Goal: Transaction & Acquisition: Book appointment/travel/reservation

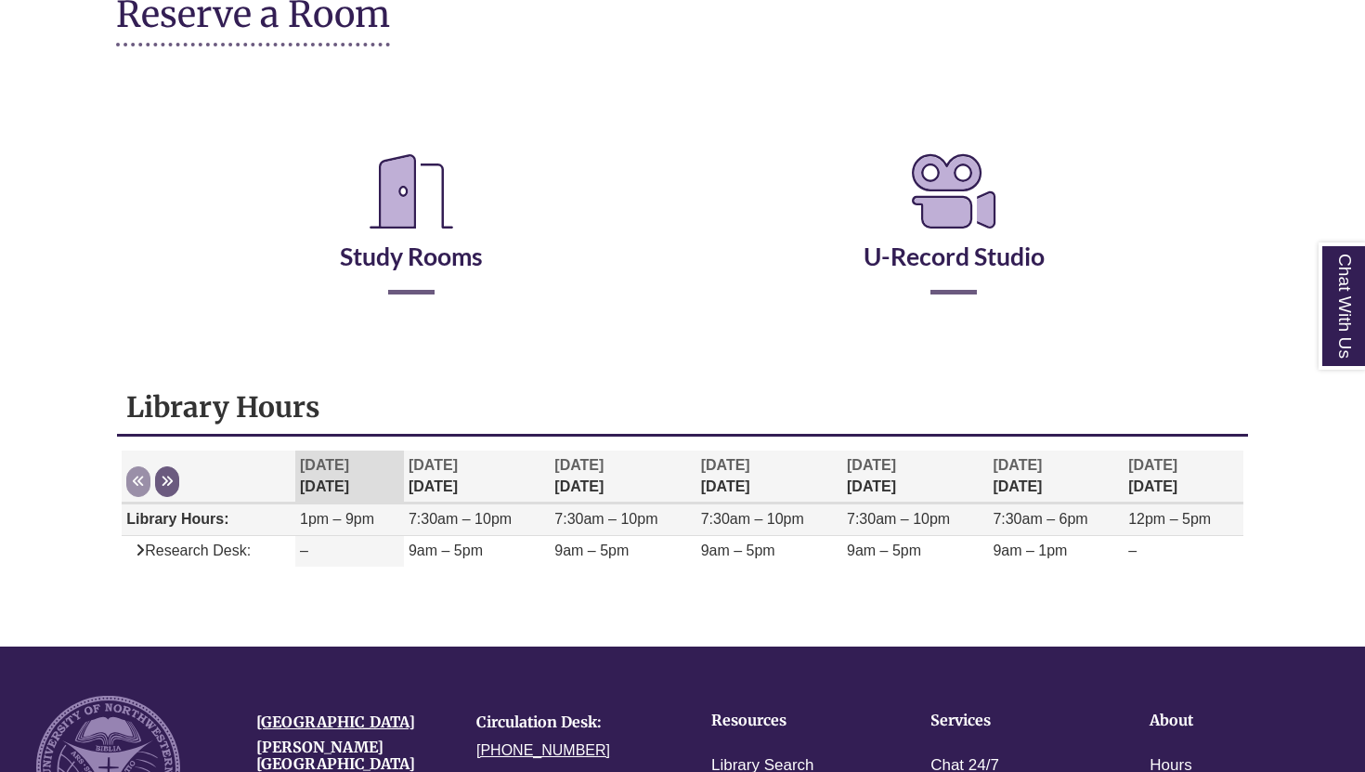
scroll to position [267, 0]
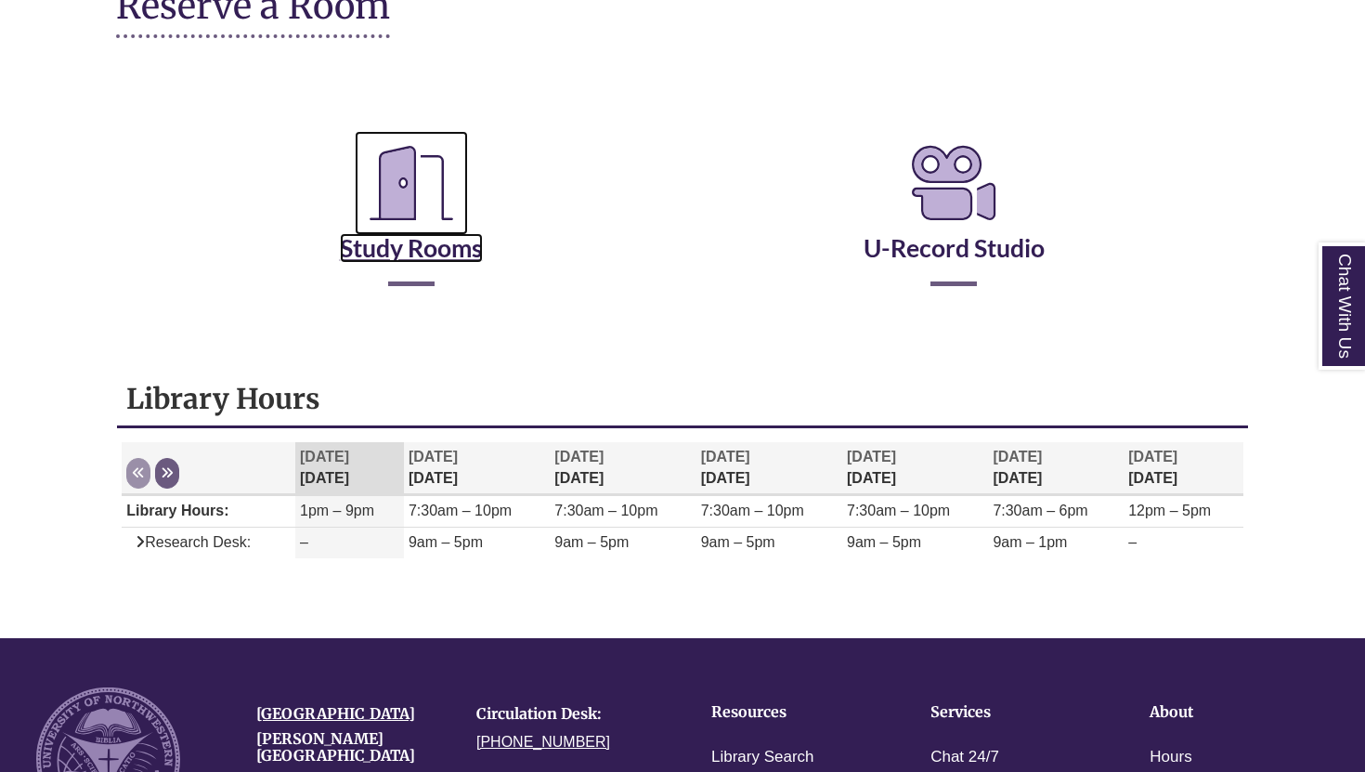
click at [422, 173] on icon "Reserve a Room" at bounding box center [411, 183] width 113 height 104
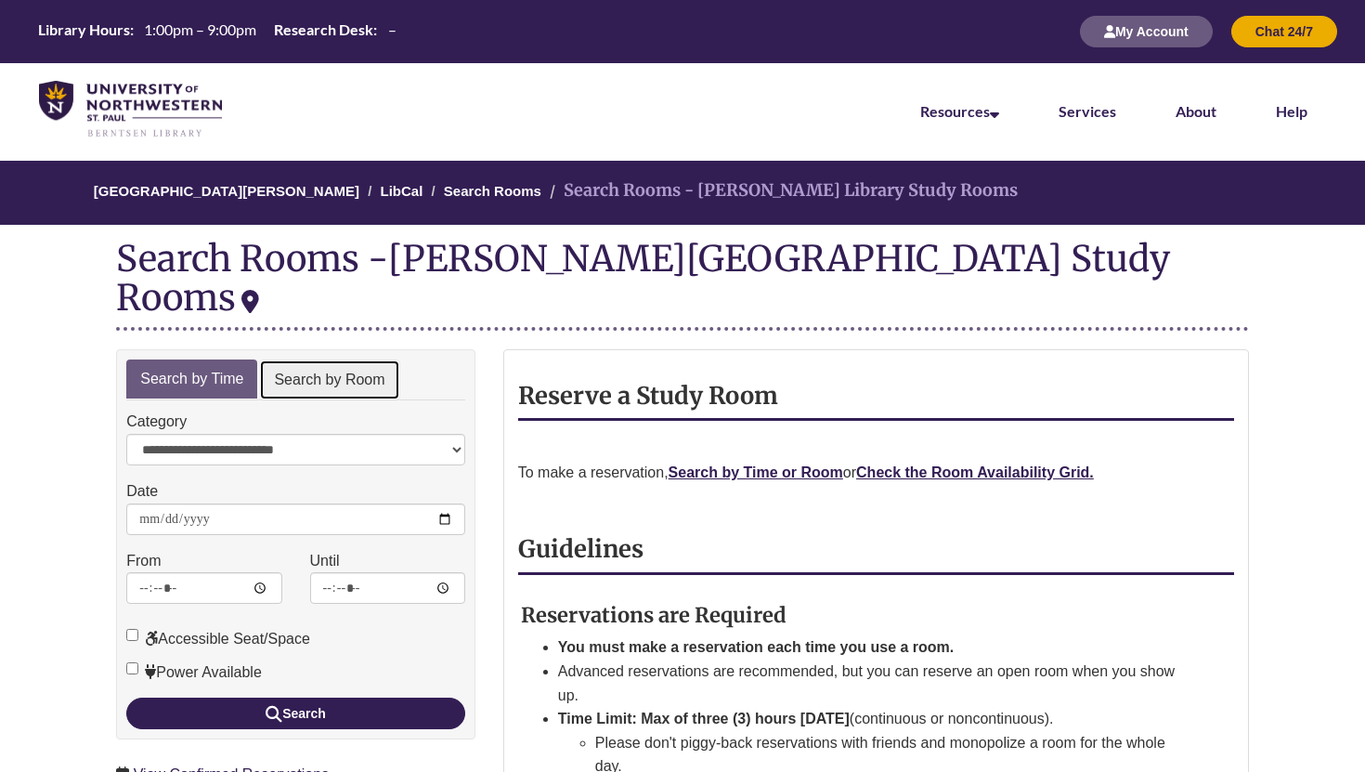
click at [330, 359] on link "Search by Room" at bounding box center [329, 380] width 140 height 42
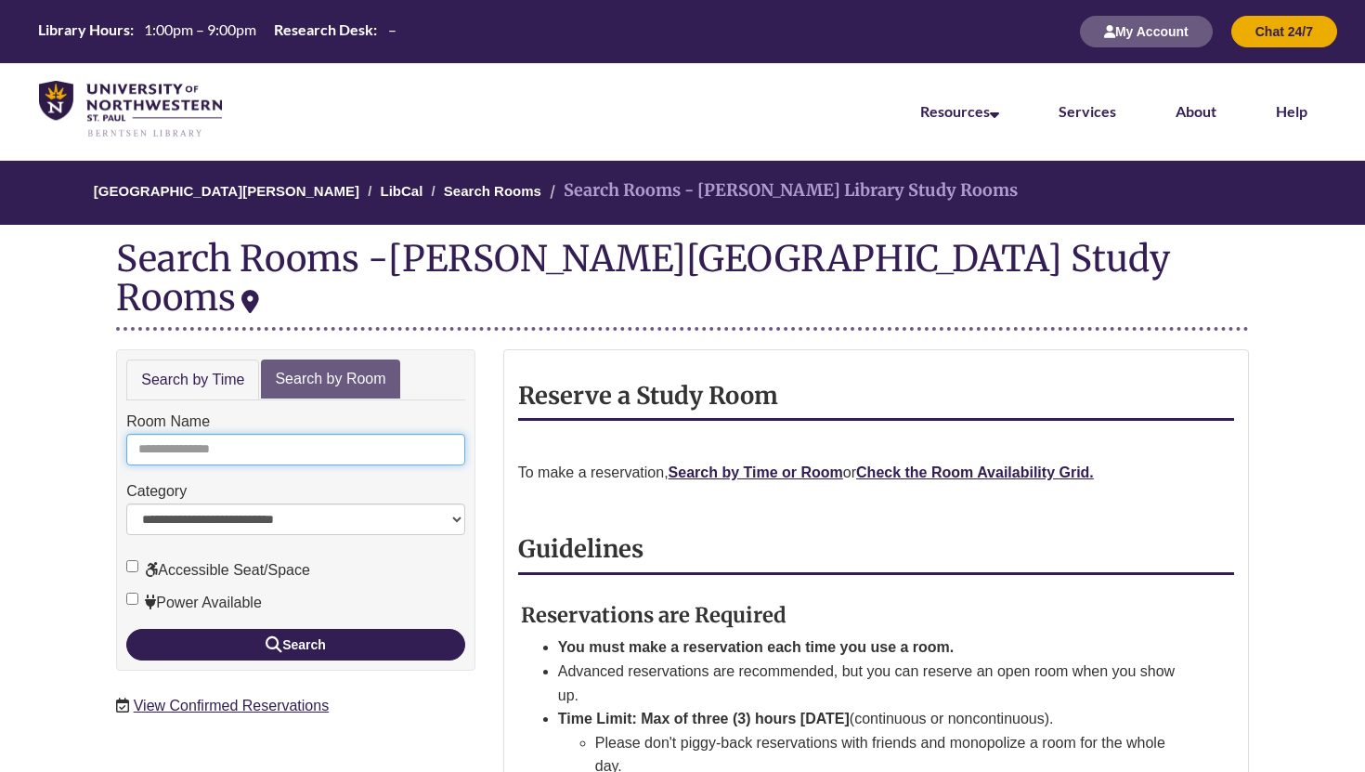
click at [322, 434] on input "Room Name" at bounding box center [295, 450] width 339 height 32
type input "*"
click at [126, 629] on button "Search" at bounding box center [295, 645] width 339 height 32
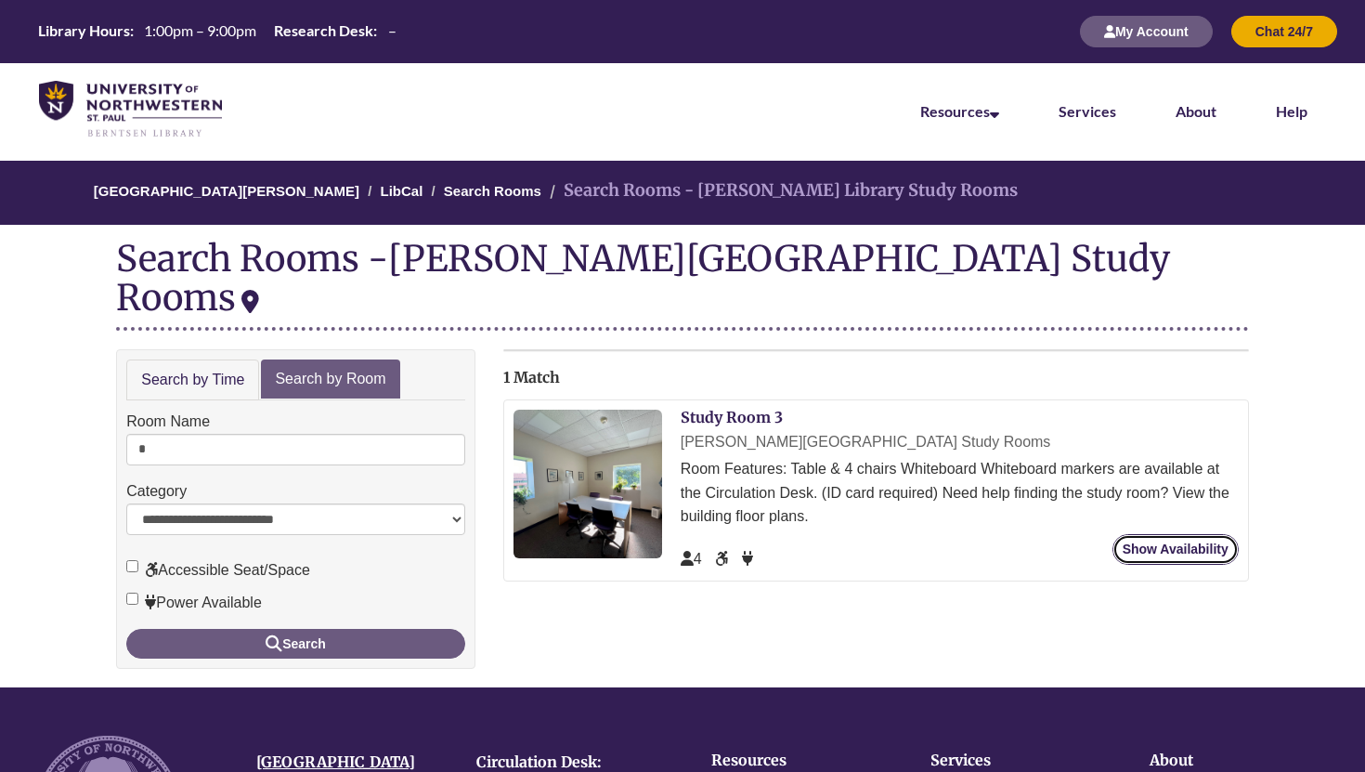
click at [1144, 534] on link "Show Availability" at bounding box center [1176, 549] width 126 height 31
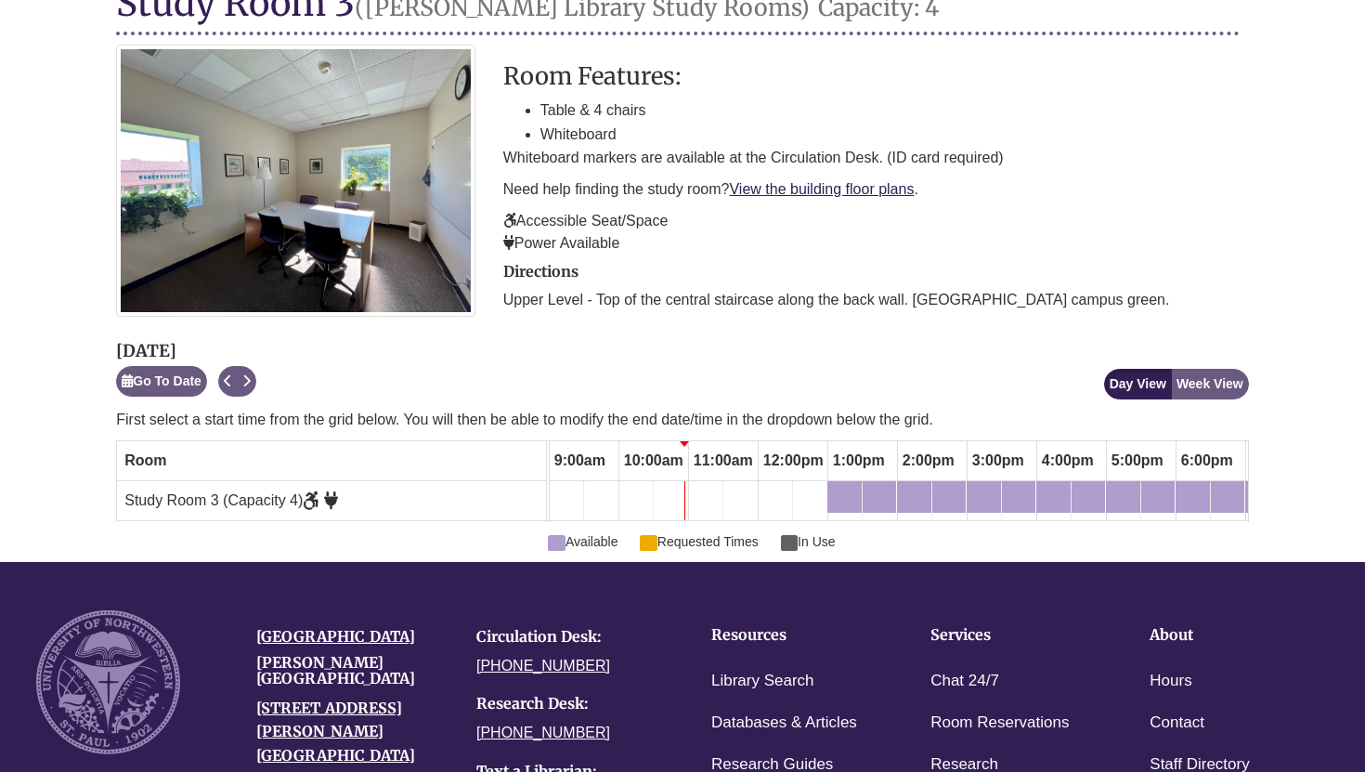
scroll to position [274, 0]
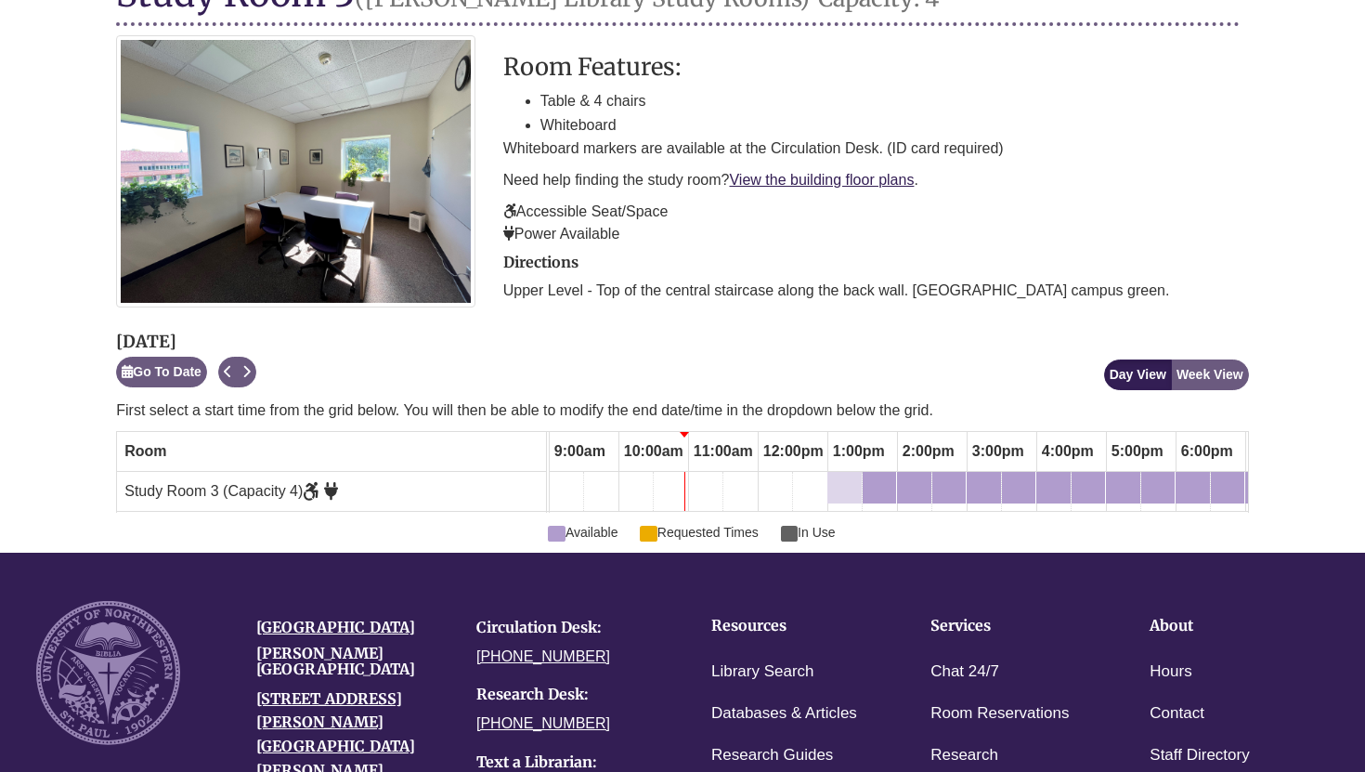
click at [843, 487] on div "1:00pm Sunday, September 28, 2025 - Study Room 3 - Available" at bounding box center [844, 487] width 31 height 20
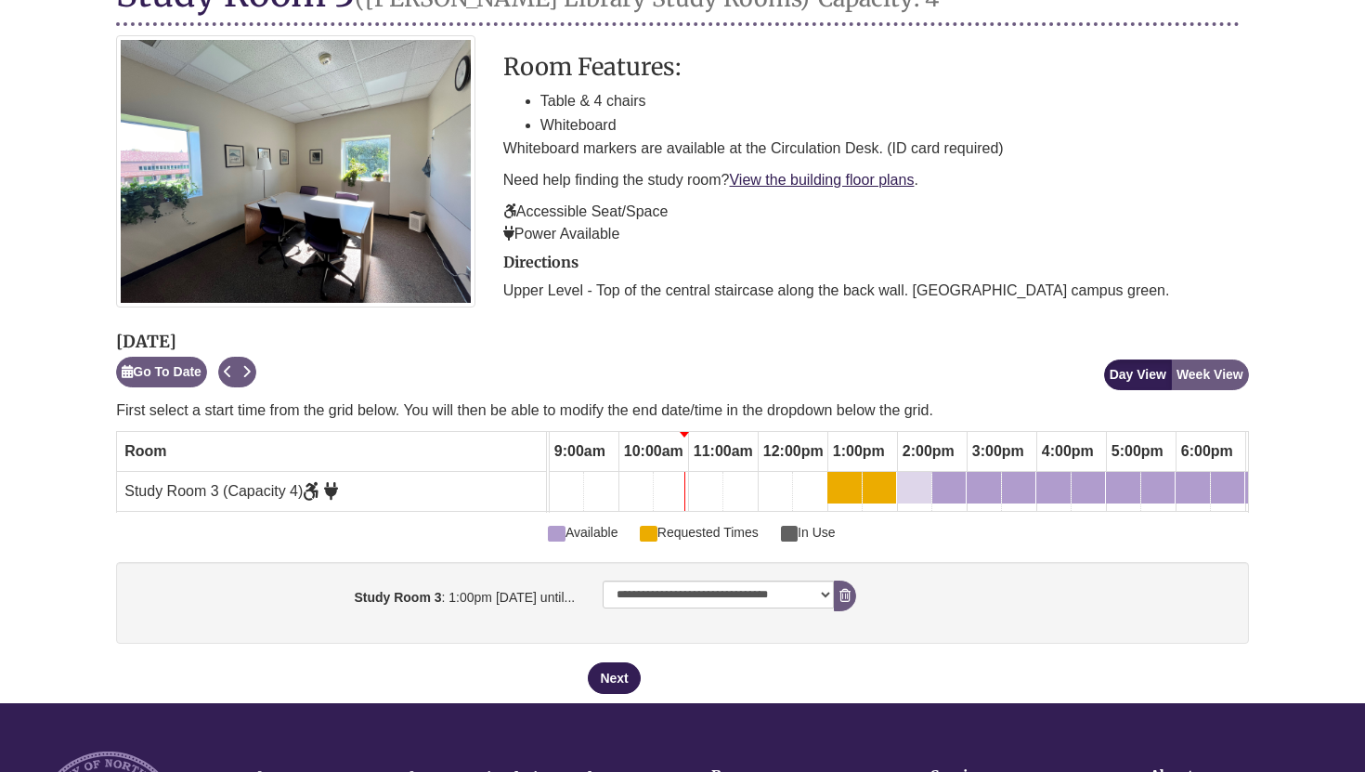
click at [912, 485] on div "2:00pm Sunday, September 28, 2025 - Study Room 3 - Available" at bounding box center [914, 487] width 31 height 20
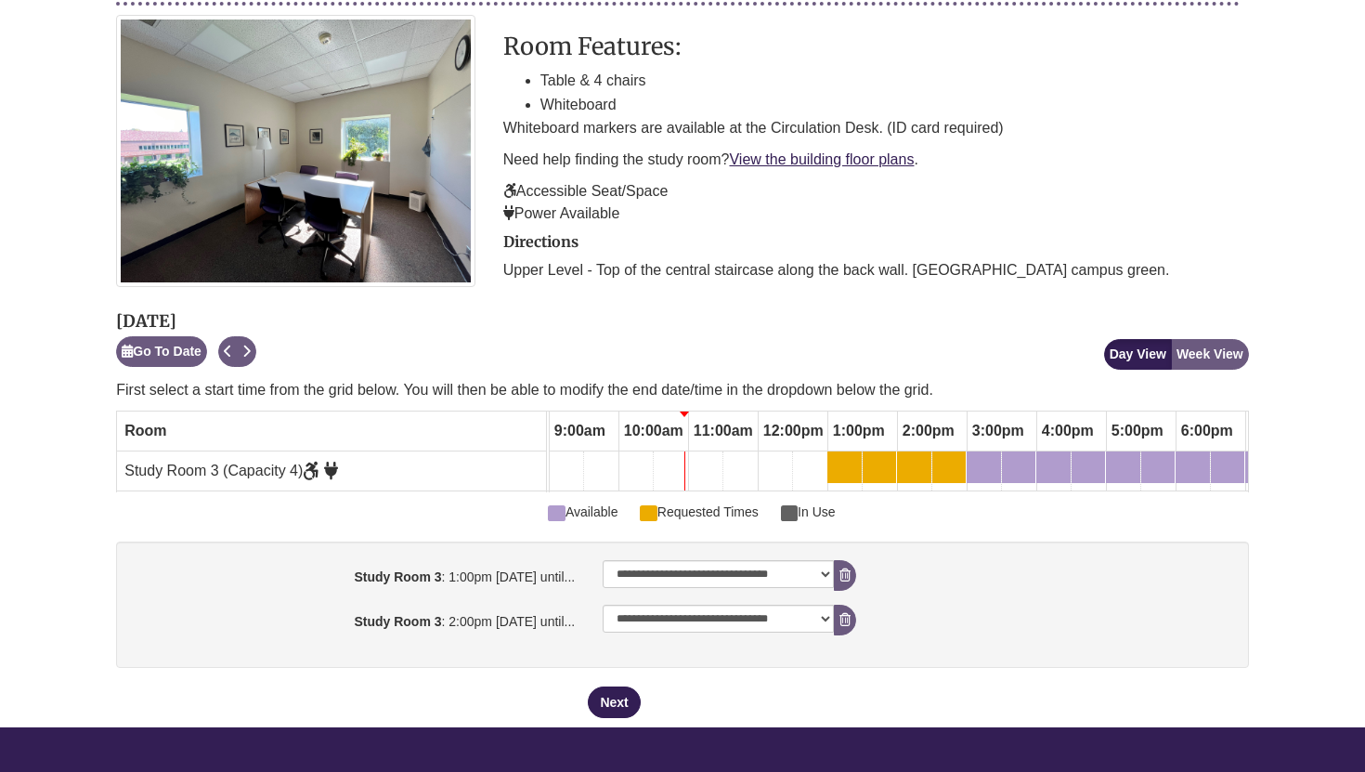
scroll to position [297, 0]
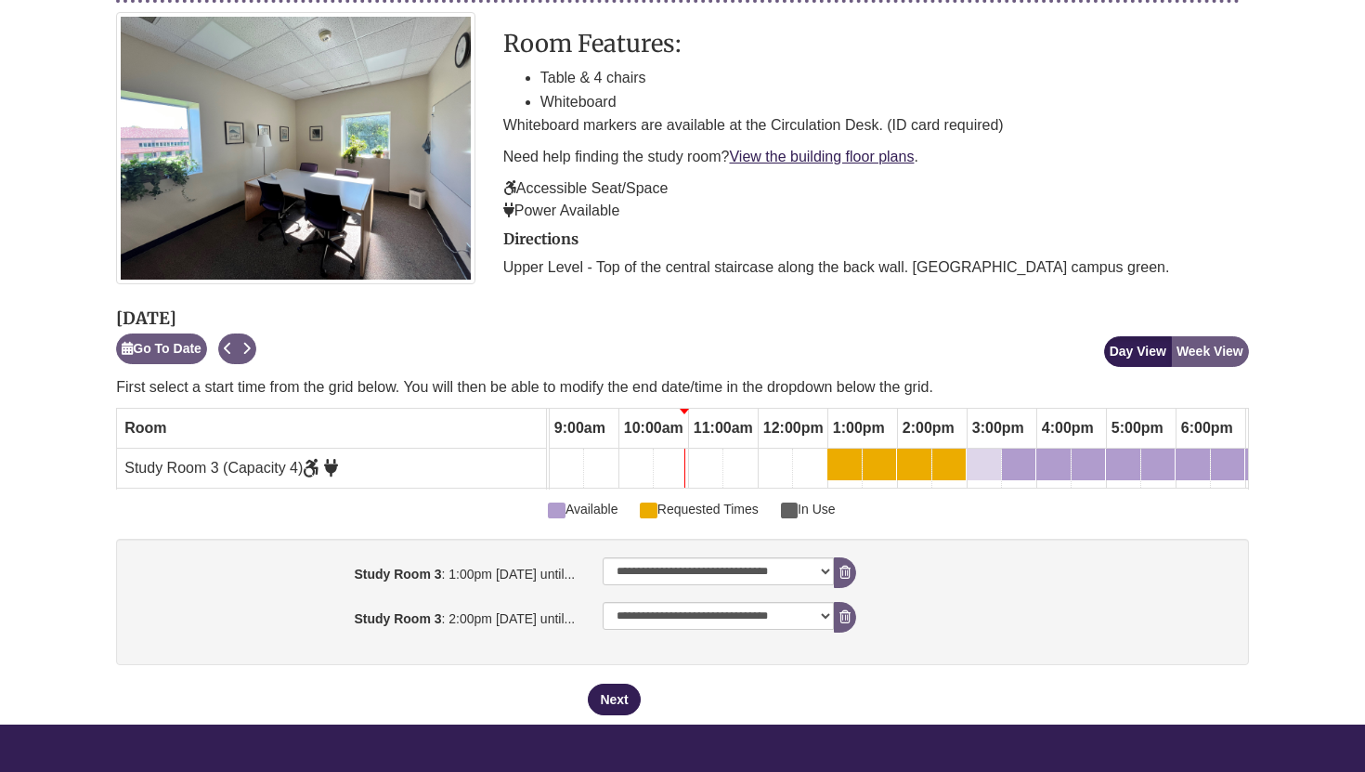
click at [993, 456] on div "3:00pm Sunday, September 28, 2025 - Study Room 3 - Available" at bounding box center [984, 464] width 31 height 20
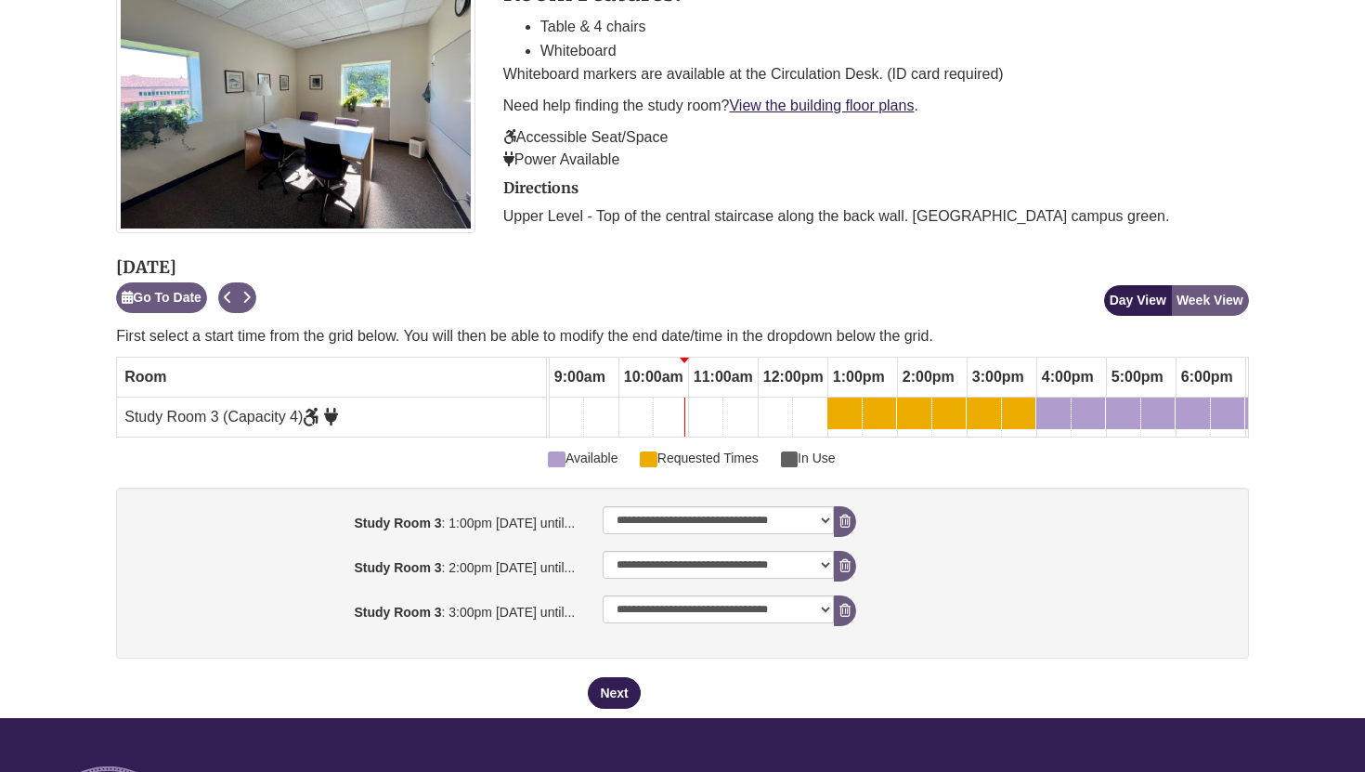
scroll to position [357, 0]
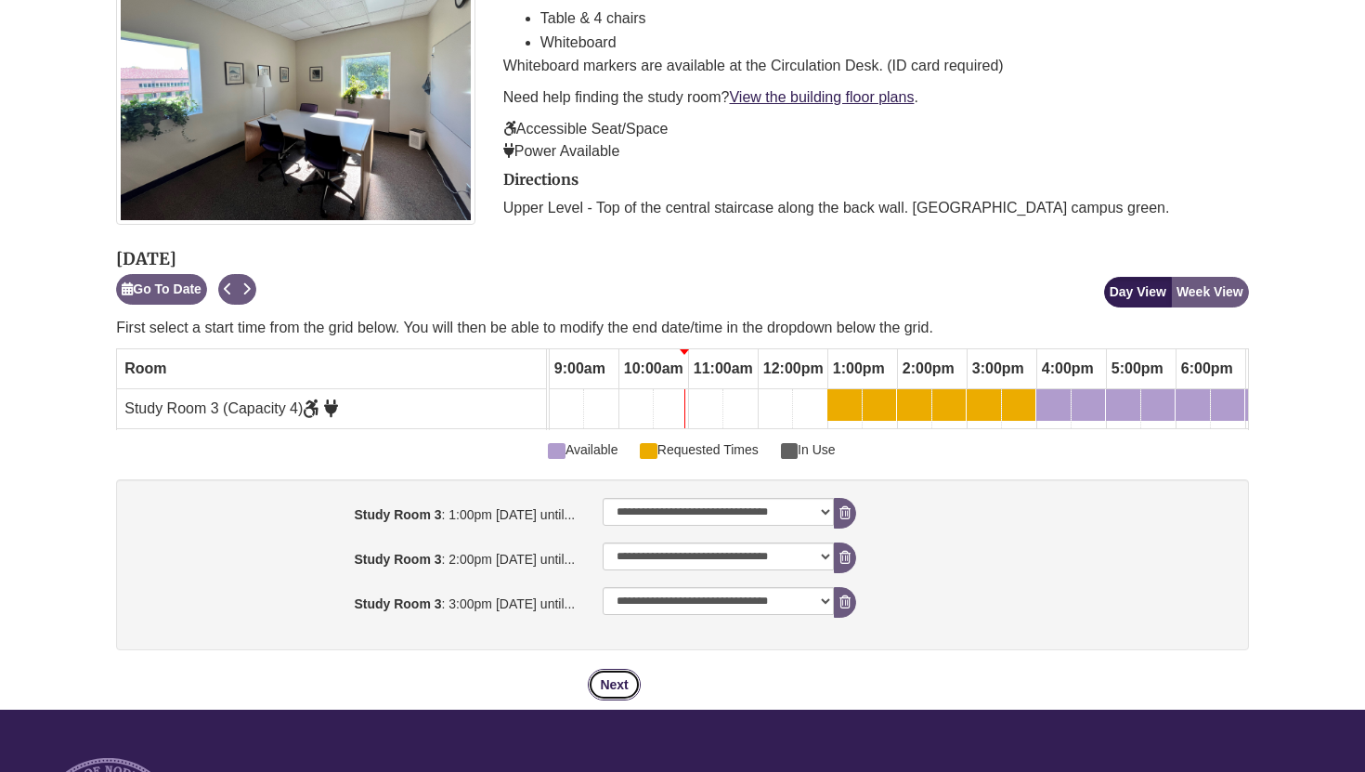
click at [621, 684] on button "Next" at bounding box center [614, 685] width 52 height 32
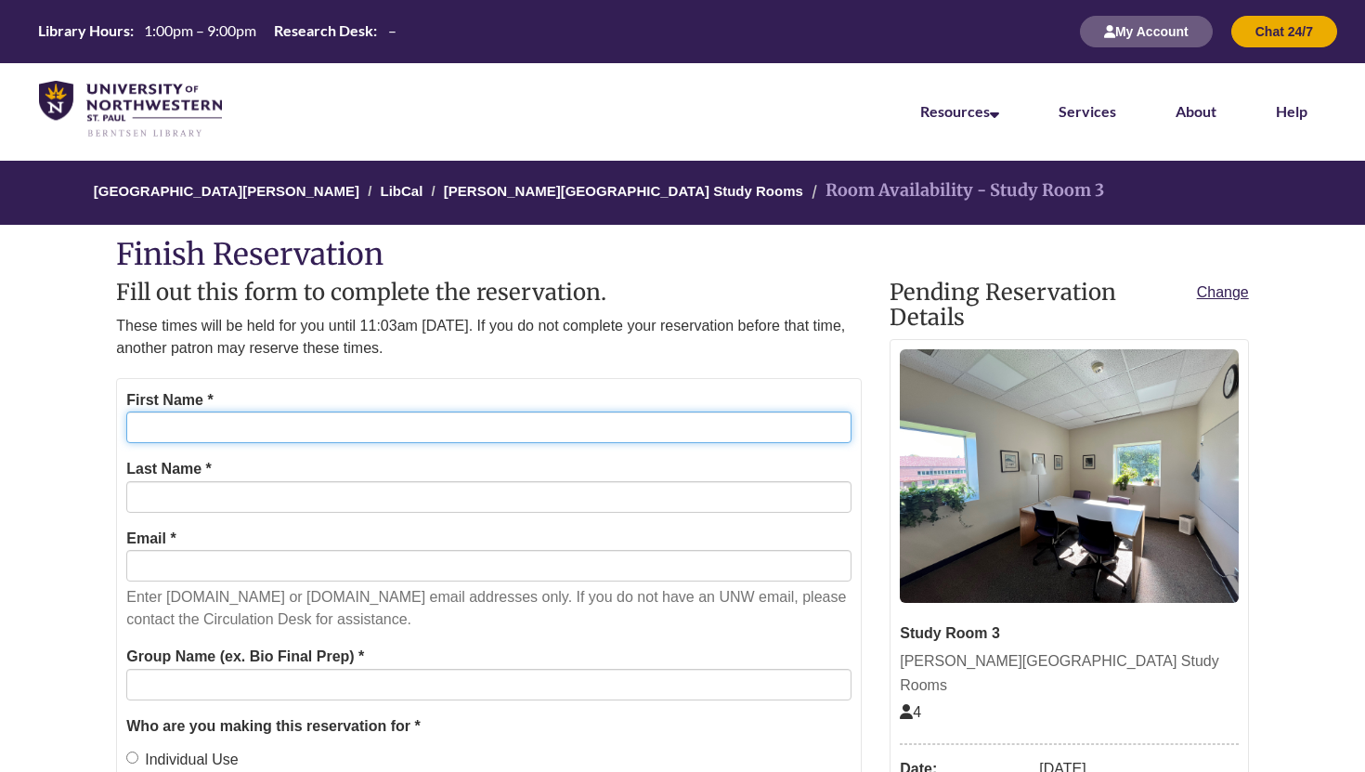
click at [475, 428] on input "First Name *" at bounding box center [488, 427] width 725 height 32
type input "******"
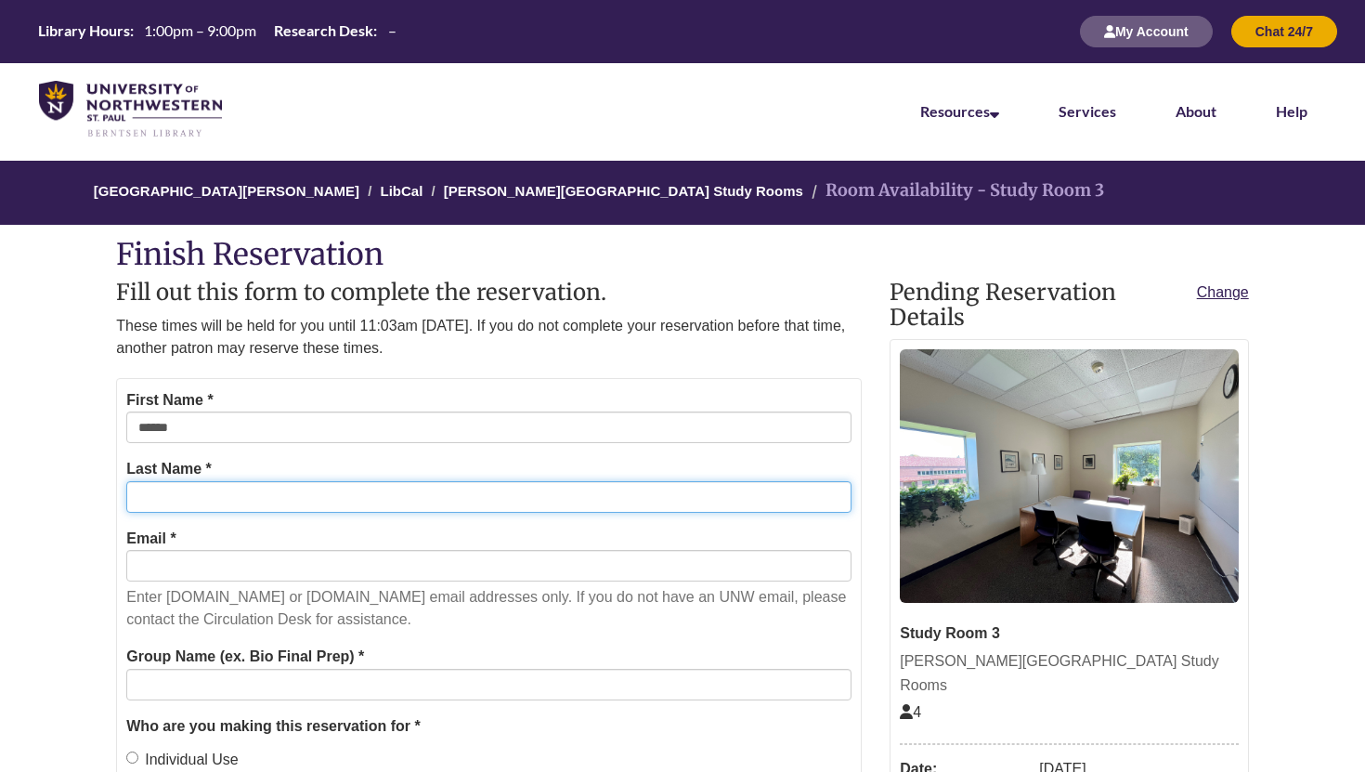
click at [272, 494] on input "Last Name *" at bounding box center [488, 497] width 725 height 32
type input "******"
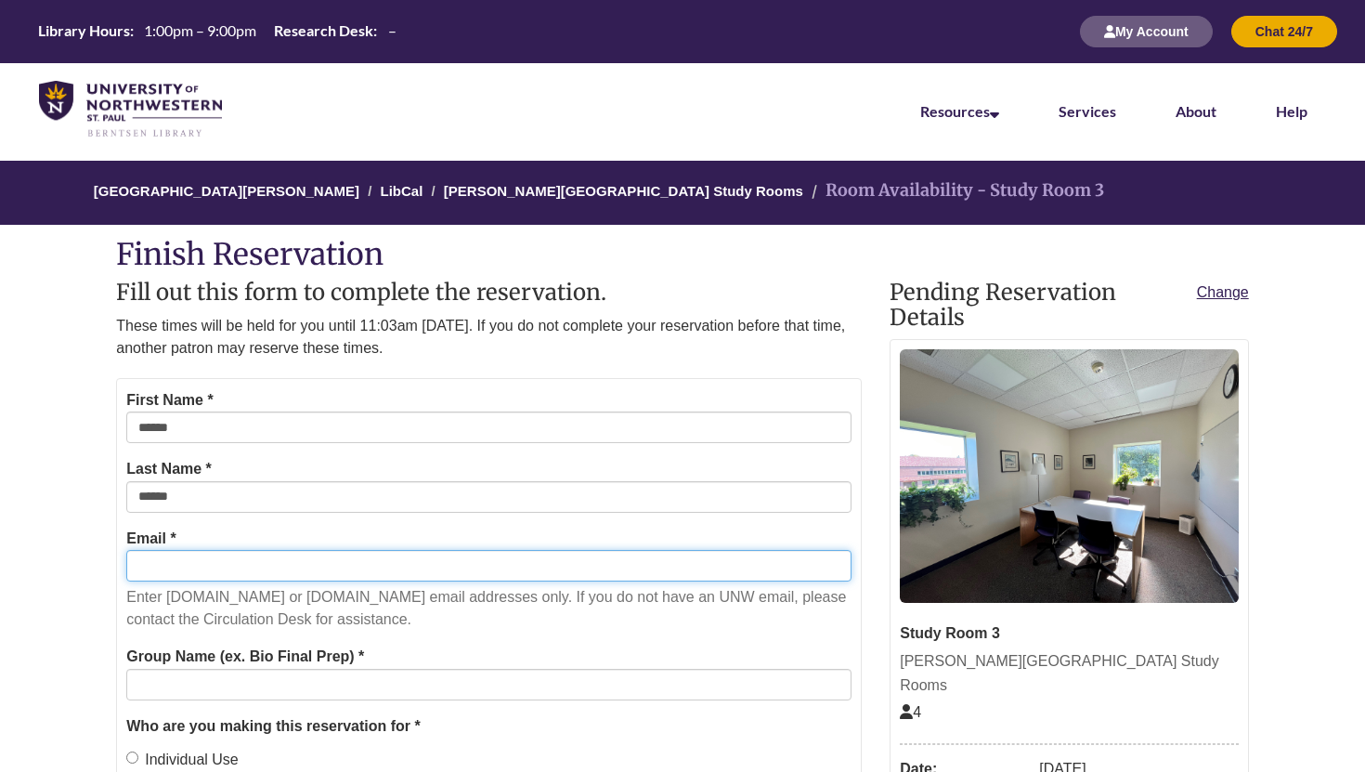
click at [270, 568] on input "Email *" at bounding box center [488, 566] width 725 height 32
type input "**********"
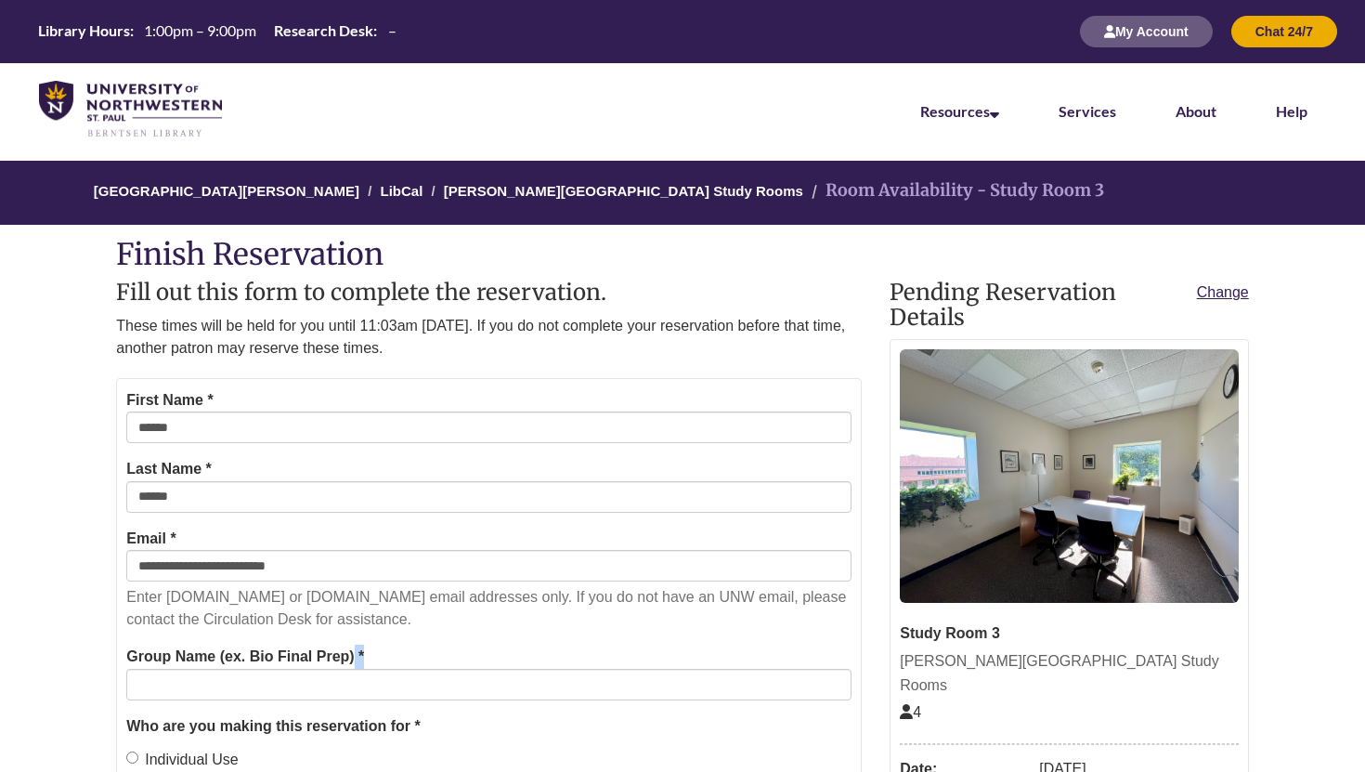
click at [263, 669] on div "Group Name (ex. Bio Final Prep) *" at bounding box center [488, 673] width 725 height 56
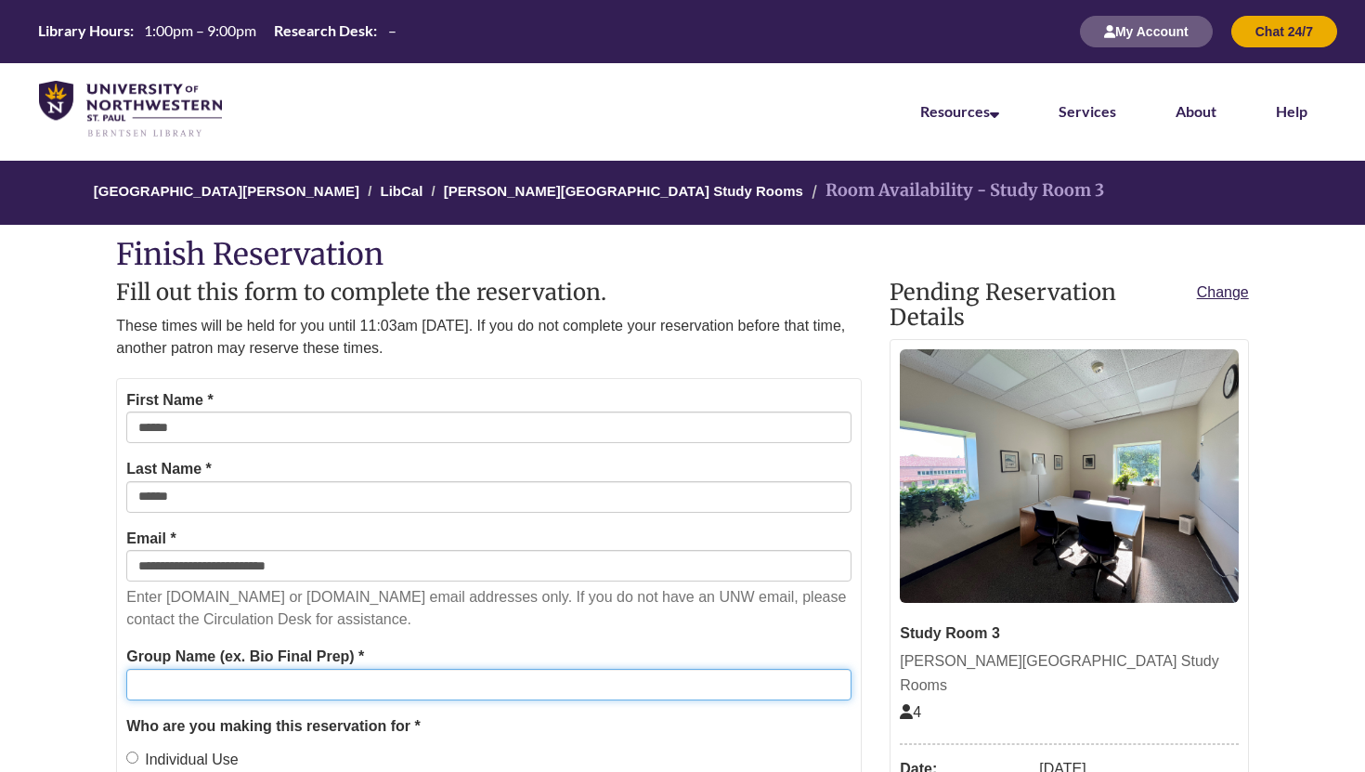
click at [263, 675] on input "Group Name (ex. Bio Final Prep) *" at bounding box center [488, 685] width 725 height 32
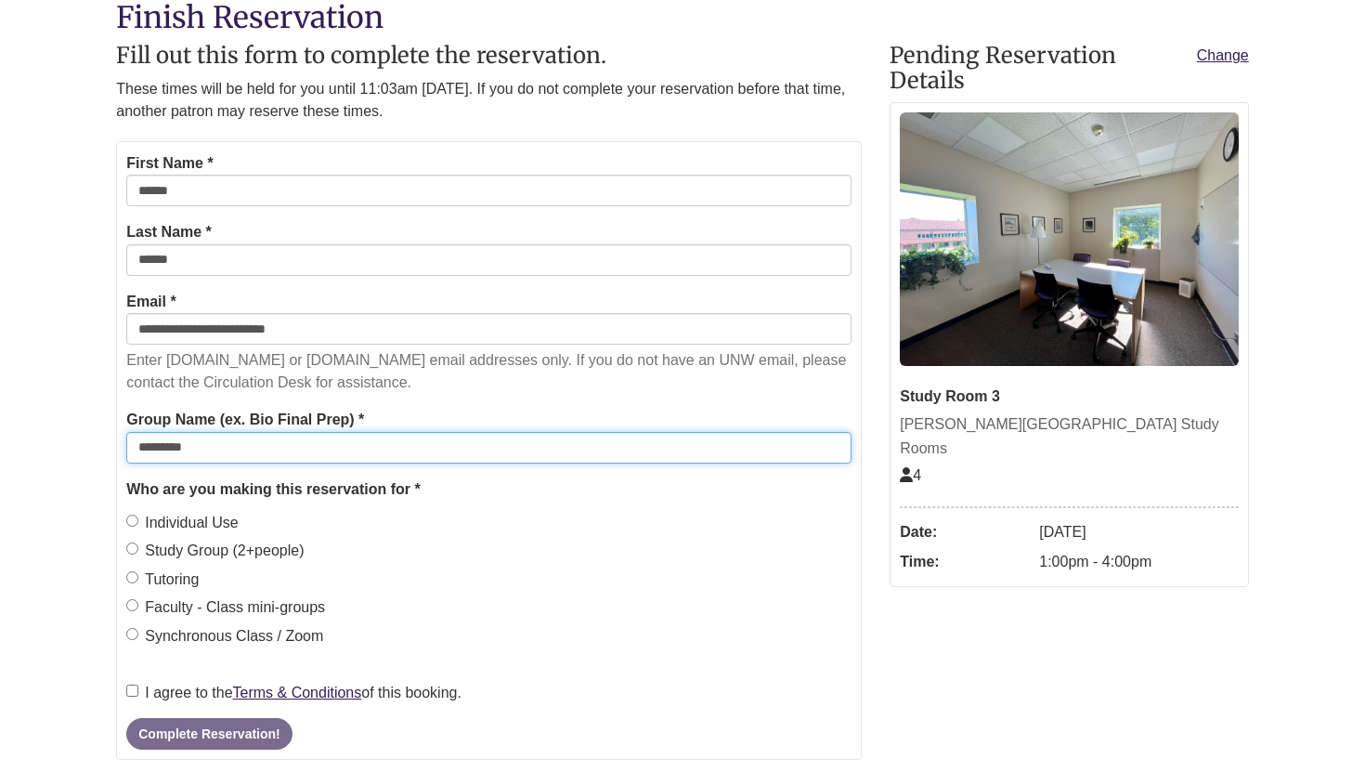
scroll to position [241, 0]
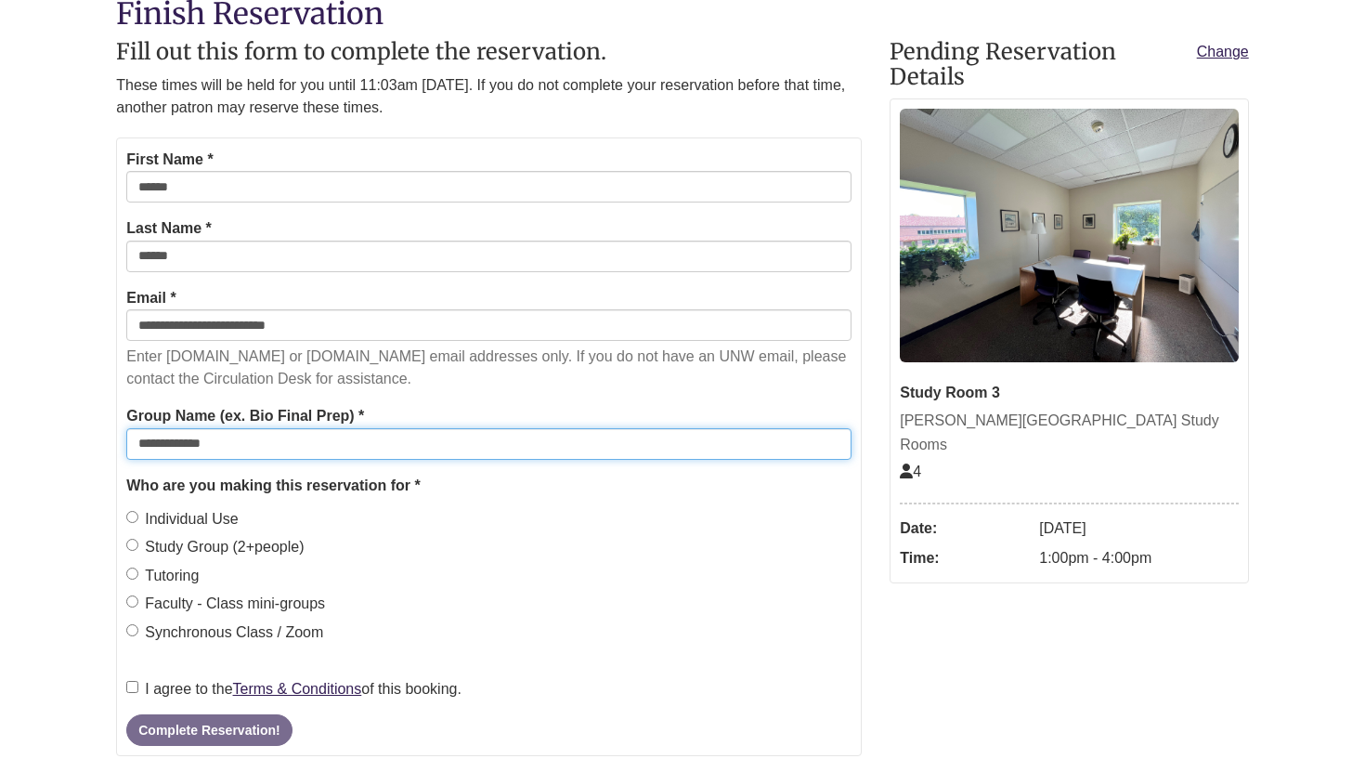
type input "**********"
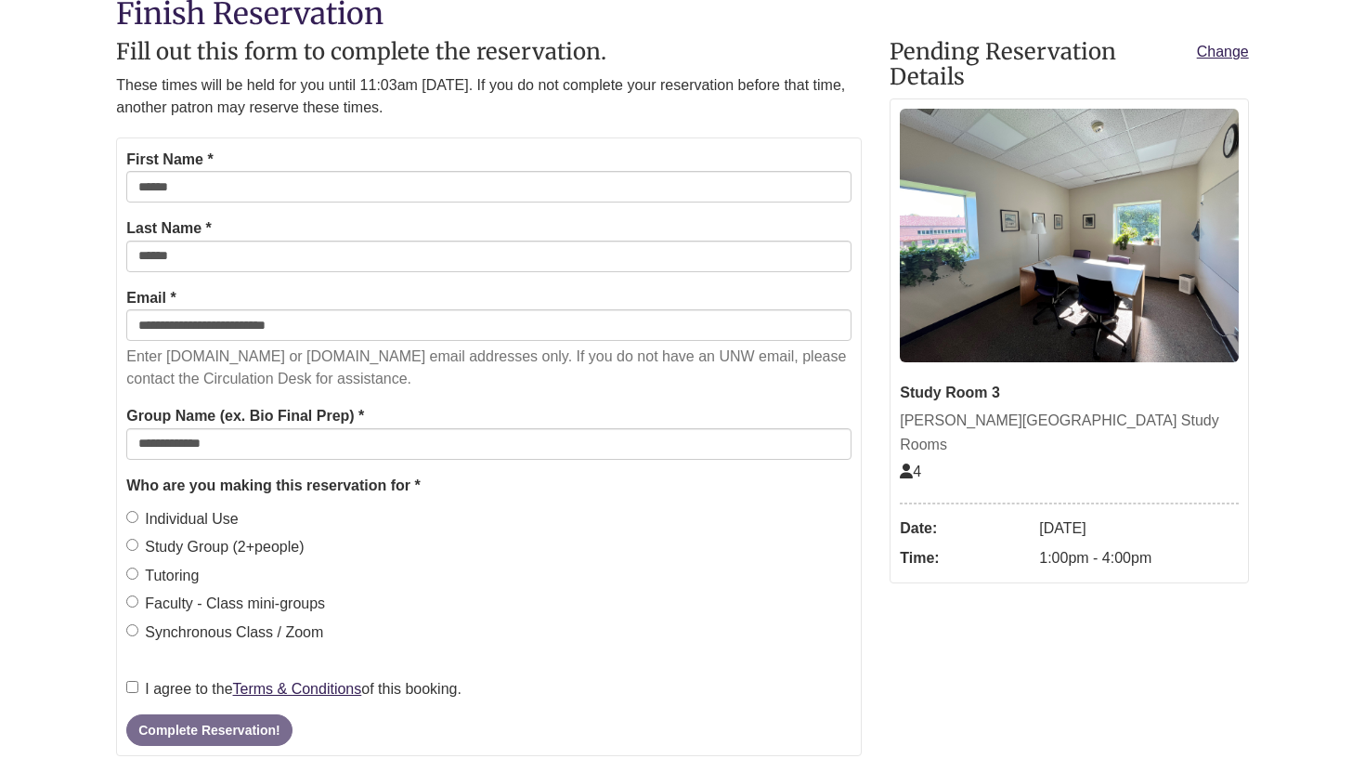
click at [203, 509] on label "Individual Use" at bounding box center [182, 519] width 112 height 24
click at [177, 726] on button "Complete Reservation!" at bounding box center [208, 730] width 165 height 32
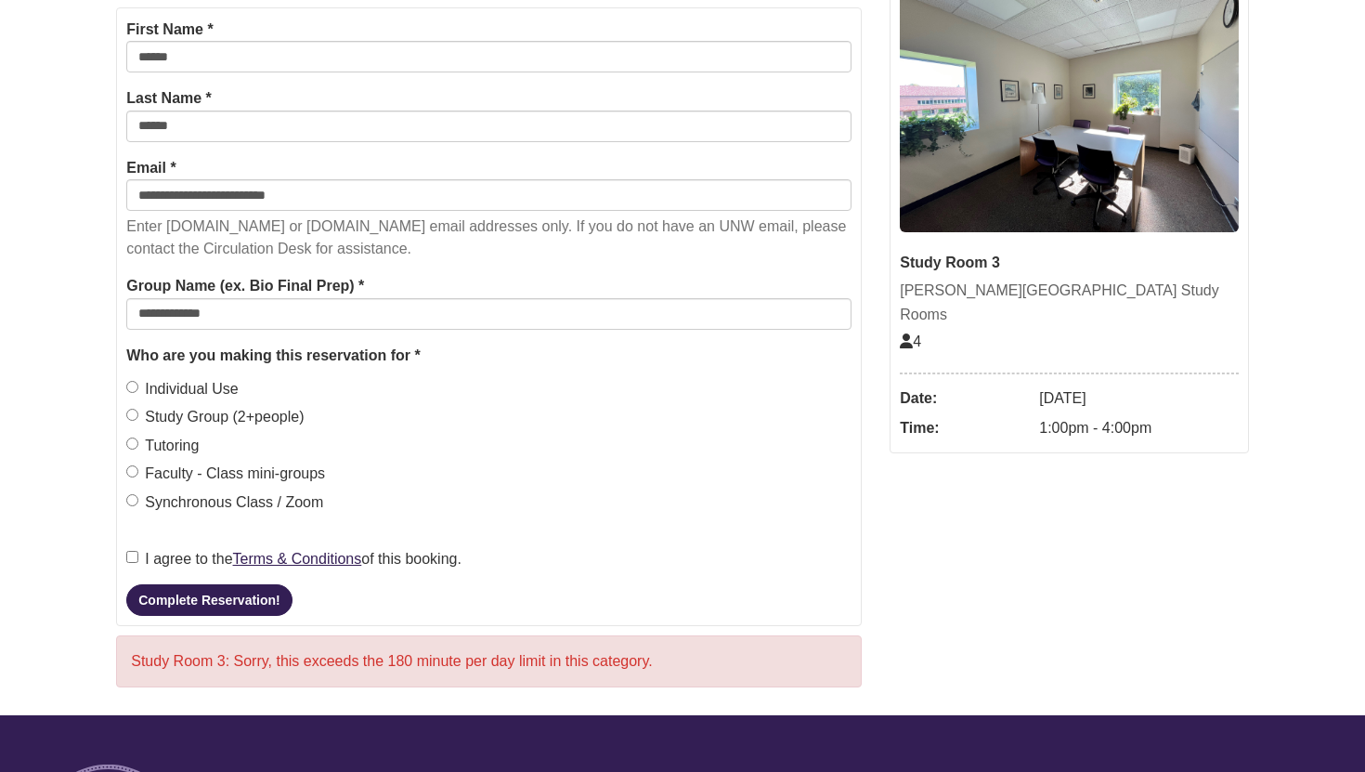
scroll to position [372, 0]
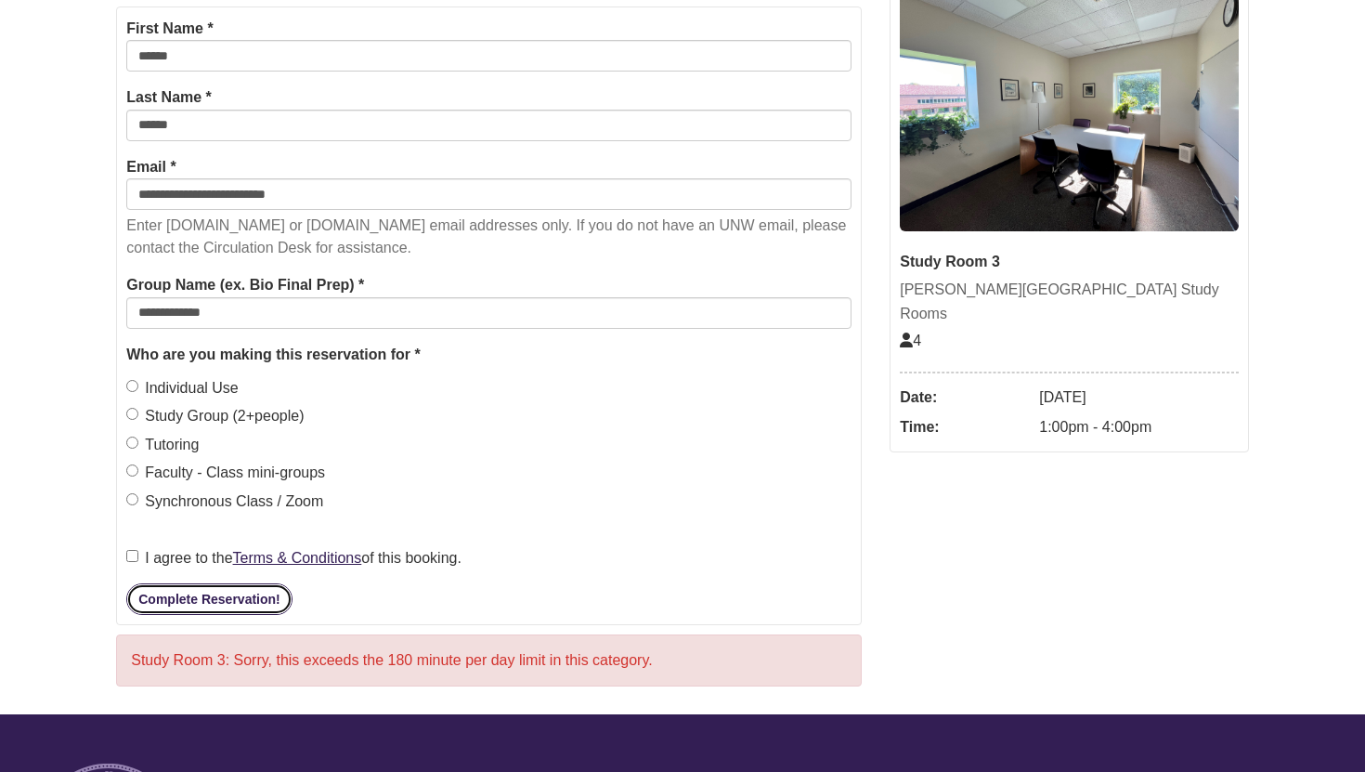
click at [215, 589] on button "Complete Reservation!" at bounding box center [208, 599] width 165 height 32
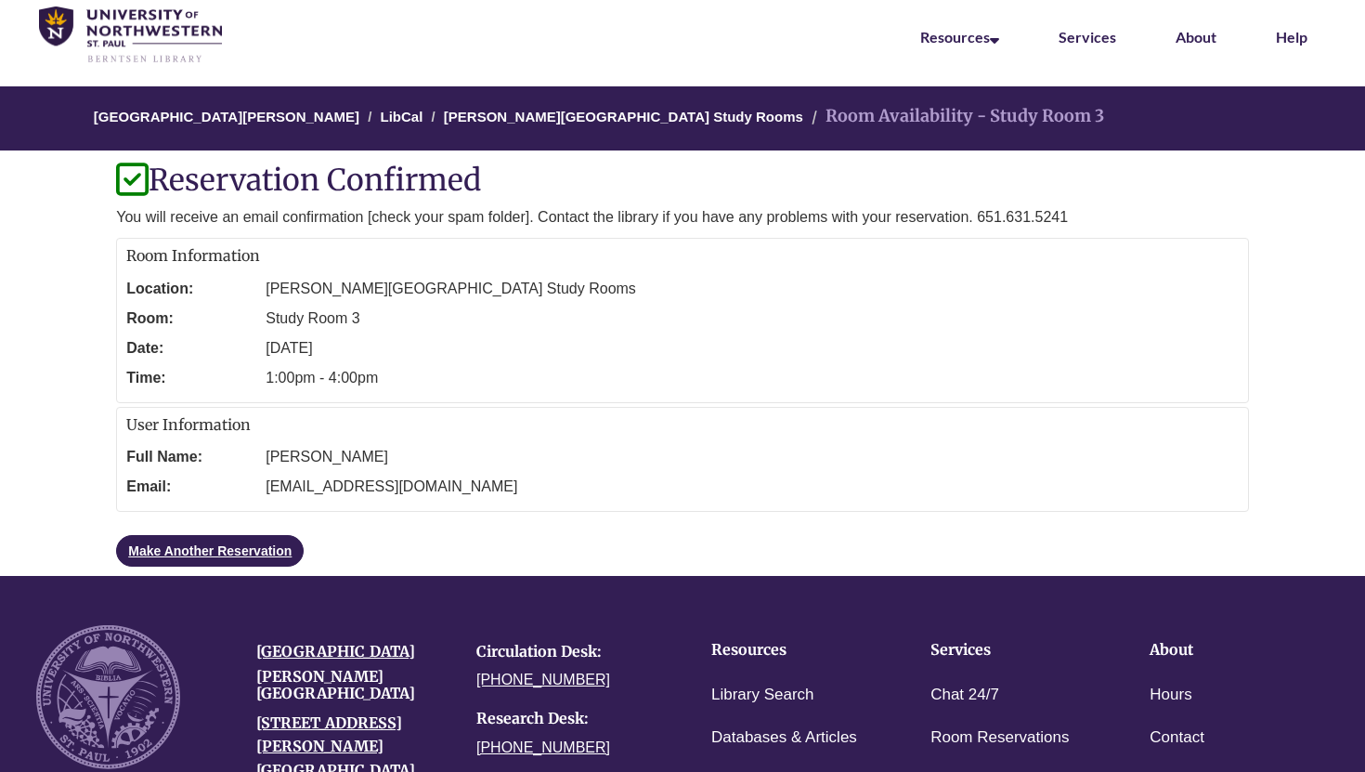
scroll to position [73, 0]
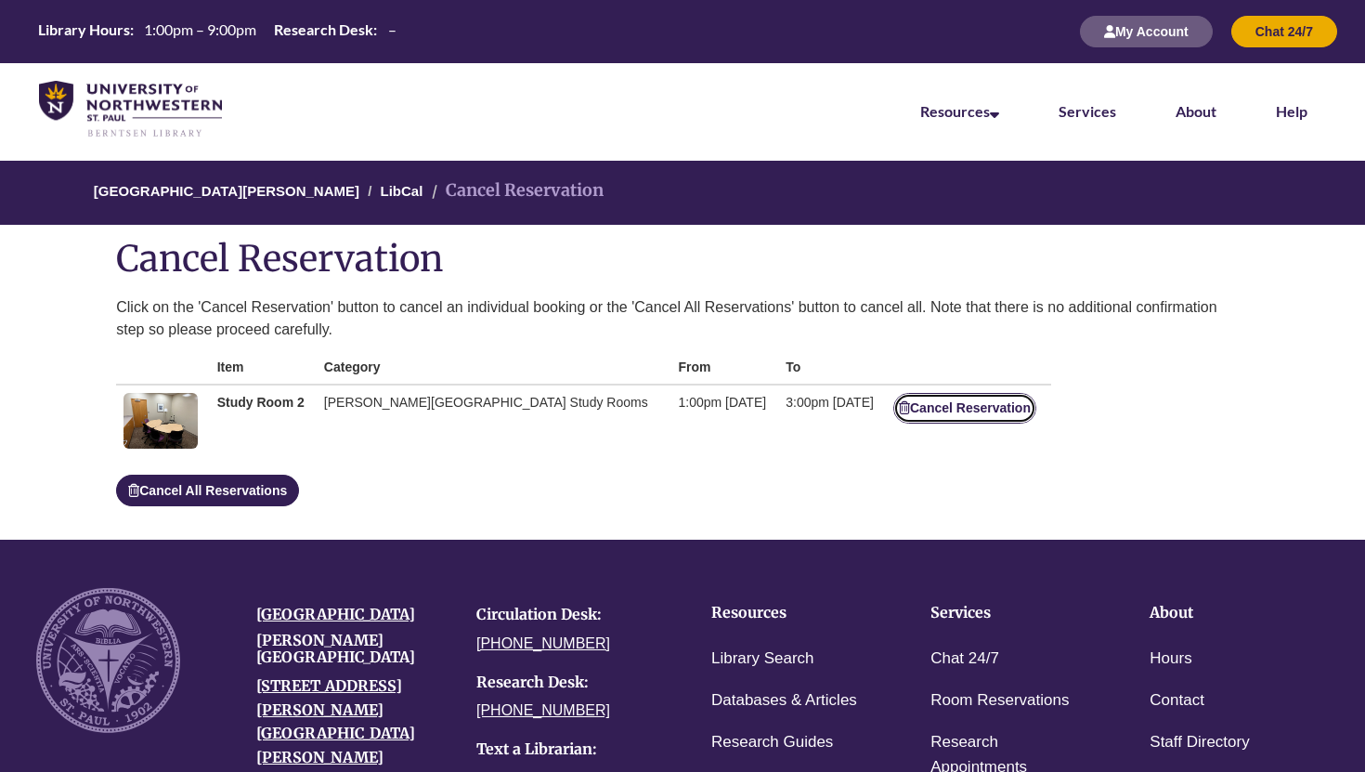
click at [935, 410] on button "Cancel Reservation" at bounding box center [965, 408] width 143 height 31
